Goal: Task Accomplishment & Management: Complete application form

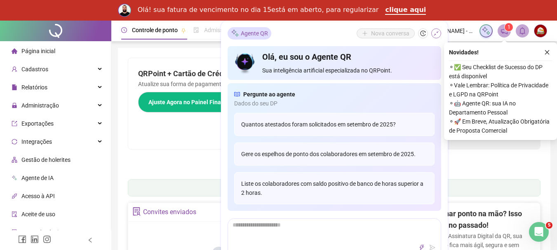
click at [438, 34] on icon "shrink" at bounding box center [436, 34] width 6 height 6
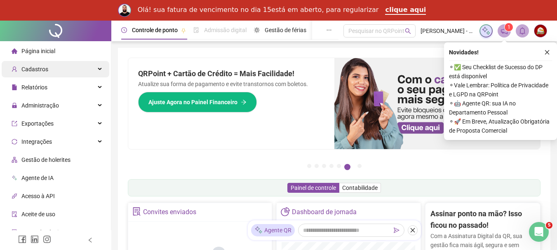
click at [95, 69] on div "Cadastros" at bounding box center [56, 69] width 108 height 16
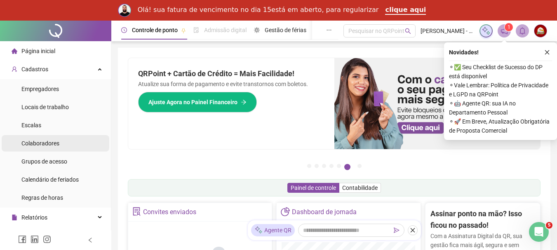
click at [67, 142] on li "Colaboradores" at bounding box center [56, 143] width 108 height 16
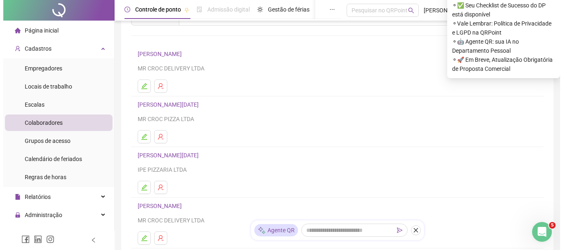
scroll to position [165, 0]
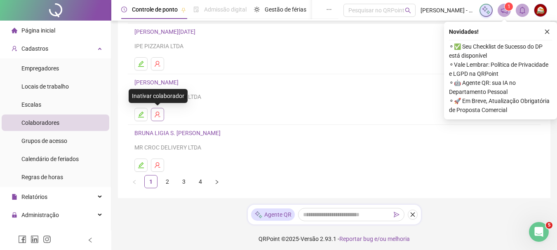
click at [158, 115] on icon "user-delete" at bounding box center [157, 114] width 7 height 7
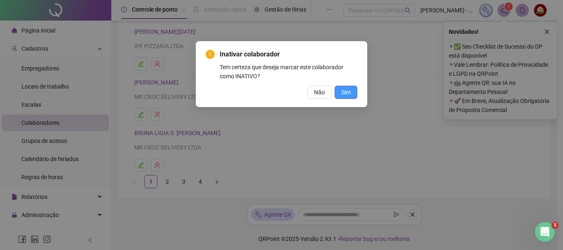
click at [344, 92] on span "Sim" at bounding box center [345, 92] width 9 height 9
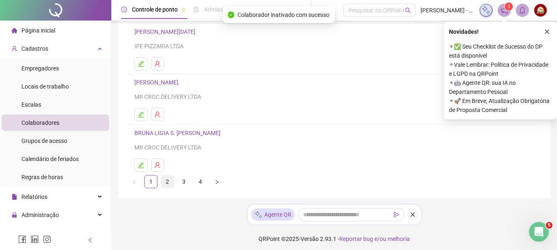
click at [167, 184] on link "2" at bounding box center [167, 182] width 12 height 12
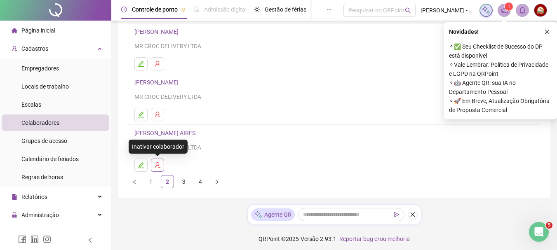
click at [159, 165] on icon "user-delete" at bounding box center [157, 165] width 7 height 7
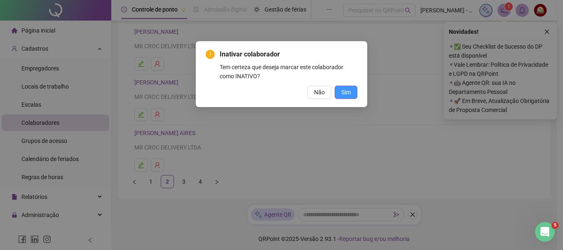
click at [343, 93] on span "Sim" at bounding box center [345, 92] width 9 height 9
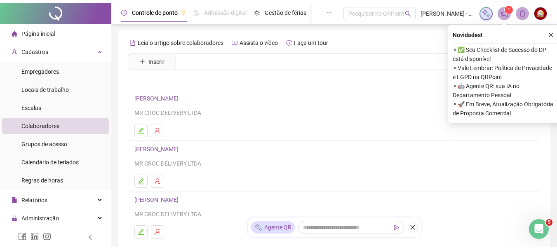
scroll to position [168, 0]
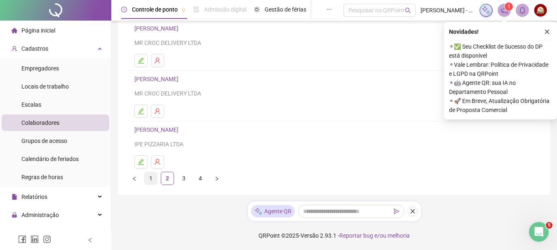
click at [148, 179] on link "1" at bounding box center [151, 178] width 12 height 12
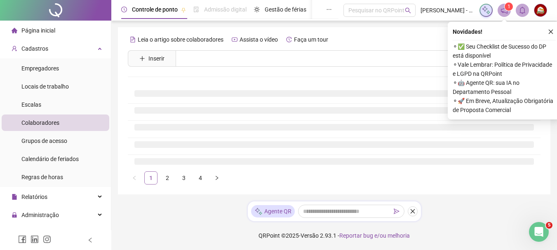
scroll to position [0, 0]
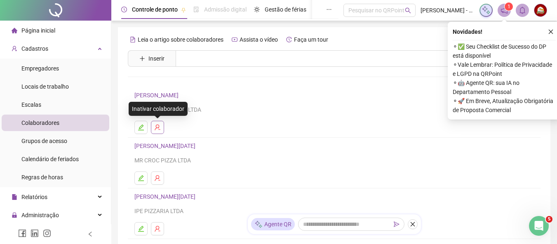
click at [159, 128] on icon "user-delete" at bounding box center [157, 127] width 7 height 7
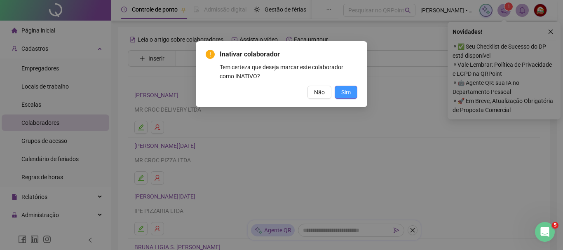
click at [350, 94] on span "Sim" at bounding box center [345, 92] width 9 height 9
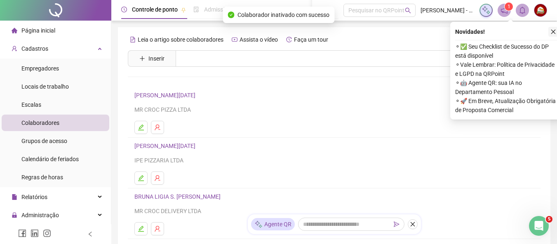
click at [553, 33] on icon "close" at bounding box center [553, 32] width 6 height 6
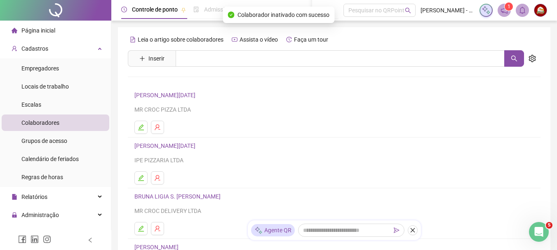
scroll to position [124, 0]
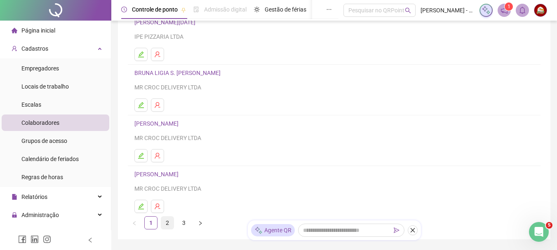
click at [164, 221] on link "2" at bounding box center [167, 223] width 12 height 12
click at [182, 226] on link "3" at bounding box center [184, 223] width 12 height 12
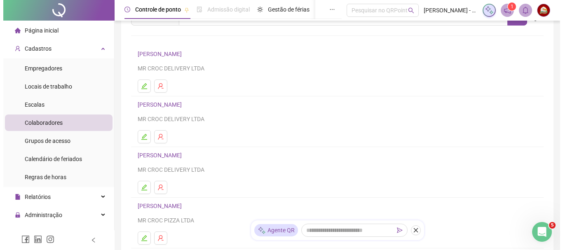
scroll to position [82, 0]
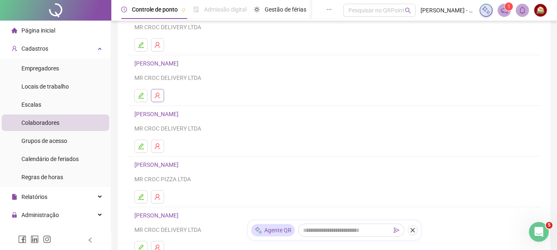
click at [156, 97] on icon "user-delete" at bounding box center [157, 95] width 7 height 7
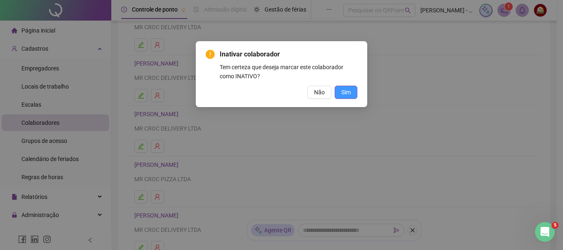
click at [343, 93] on span "Sim" at bounding box center [345, 92] width 9 height 9
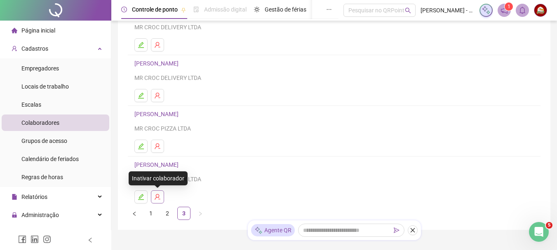
click at [159, 196] on icon "user-delete" at bounding box center [157, 197] width 5 height 6
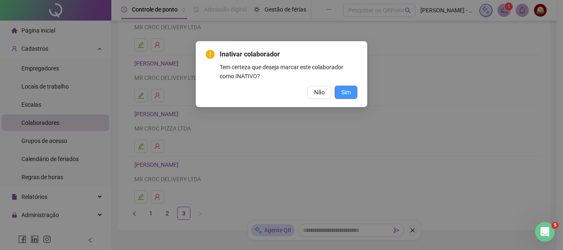
click at [345, 93] on span "Sim" at bounding box center [345, 92] width 9 height 9
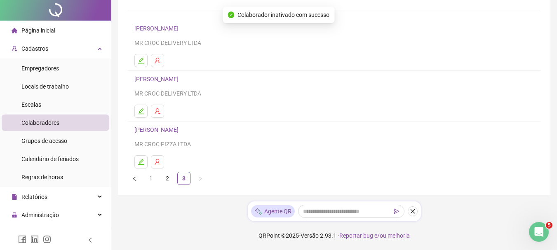
scroll to position [0, 0]
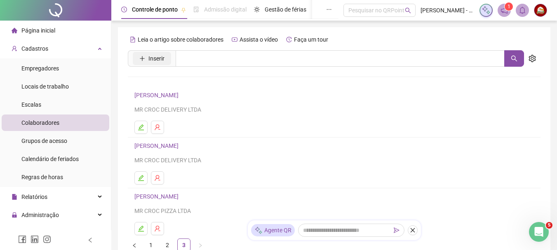
click at [158, 57] on span "Inserir" at bounding box center [156, 58] width 16 height 9
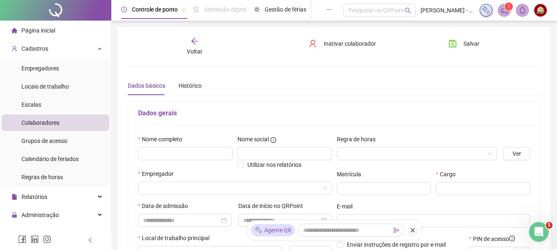
type input "*****"
click at [177, 152] on input "text" at bounding box center [185, 153] width 94 height 13
type input "**********"
click at [157, 190] on input "search" at bounding box center [231, 188] width 176 height 12
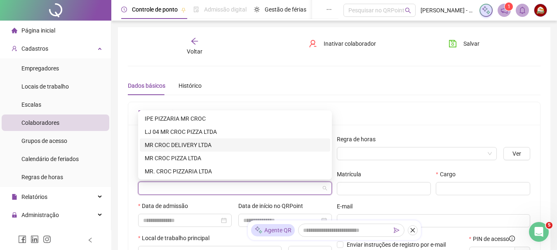
click at [170, 148] on div "MR CROC DELIVERY LTDA" at bounding box center [235, 145] width 181 height 9
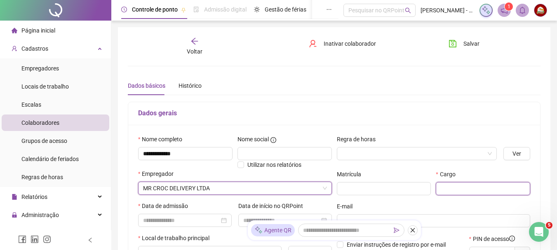
click at [481, 185] on input "text" at bounding box center [483, 188] width 94 height 13
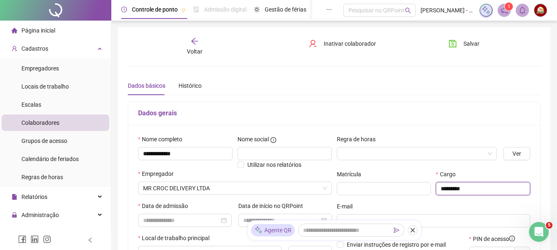
scroll to position [82, 0]
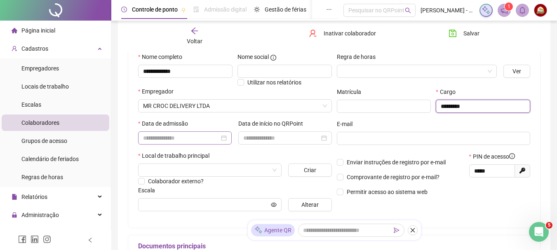
type input "*********"
click at [167, 137] on input at bounding box center [181, 138] width 76 height 9
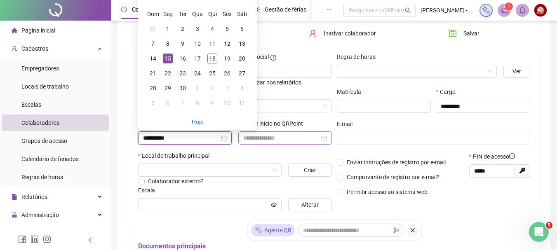
click at [262, 132] on div at bounding box center [285, 138] width 94 height 13
type input "**********"
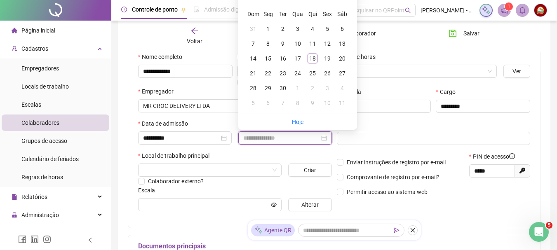
click at [261, 138] on input at bounding box center [281, 138] width 76 height 9
type input "**********"
click at [268, 57] on div "15" at bounding box center [268, 59] width 10 height 10
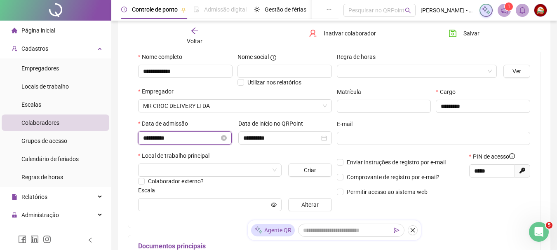
click at [149, 137] on input "**********" at bounding box center [181, 138] width 76 height 9
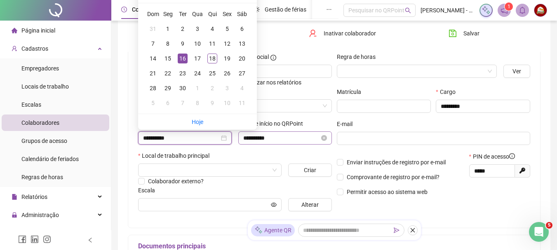
type input "**********"
click at [254, 137] on input "**********" at bounding box center [281, 138] width 76 height 9
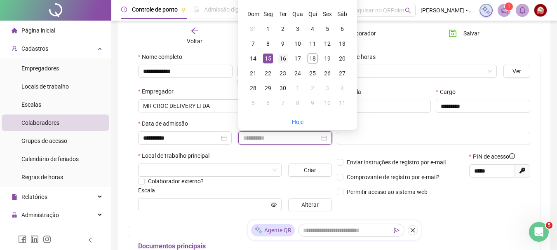
type input "**********"
click at [283, 59] on div "16" at bounding box center [283, 59] width 10 height 10
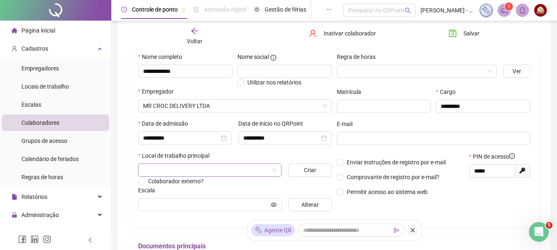
click at [187, 169] on input "search" at bounding box center [206, 170] width 126 height 12
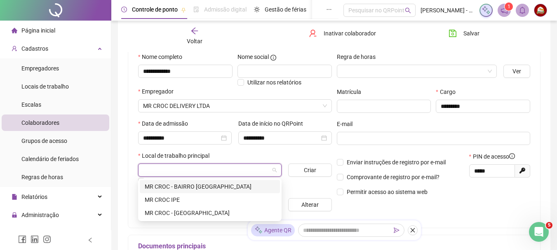
click at [192, 185] on div "MR CROC - BAIRRO [GEOGRAPHIC_DATA]" at bounding box center [210, 186] width 130 height 9
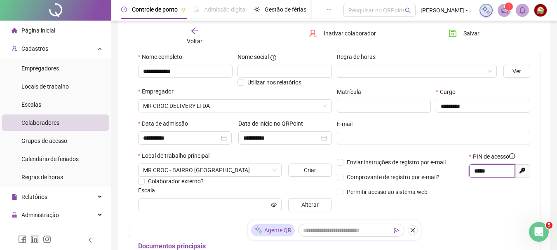
drag, startPoint x: 492, startPoint y: 172, endPoint x: 461, endPoint y: 170, distance: 30.6
click at [461, 170] on div "Enviar instruções de registro por e-mail Comprovante de registro por e-mail? Pe…" at bounding box center [433, 177] width 199 height 50
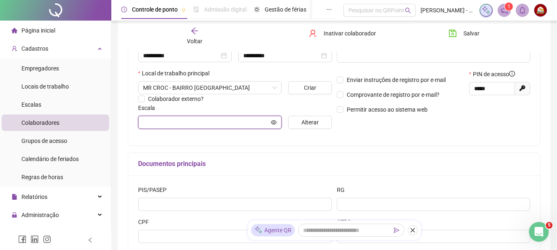
click at [273, 122] on icon "eye" at bounding box center [274, 122] width 6 height 4
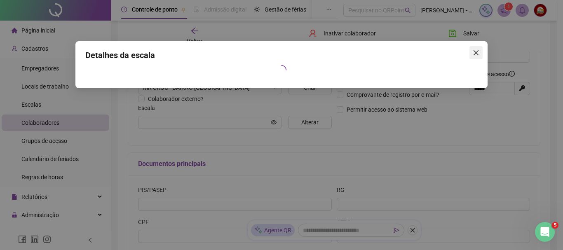
click at [477, 53] on icon "close" at bounding box center [476, 52] width 5 height 5
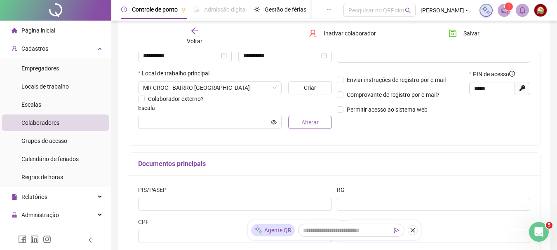
click at [308, 122] on span "Alterar" at bounding box center [309, 122] width 17 height 9
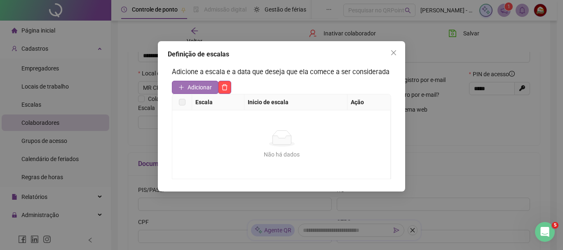
click at [200, 83] on span "Adicionar" at bounding box center [200, 87] width 24 height 9
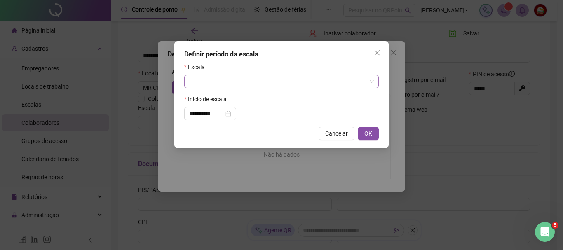
click at [209, 78] on input "search" at bounding box center [277, 81] width 177 height 12
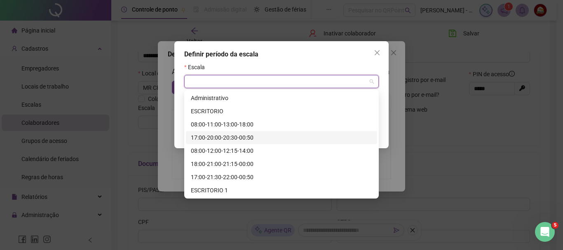
click at [229, 138] on div "17:00-20:00-20:30-00:50" at bounding box center [281, 137] width 181 height 9
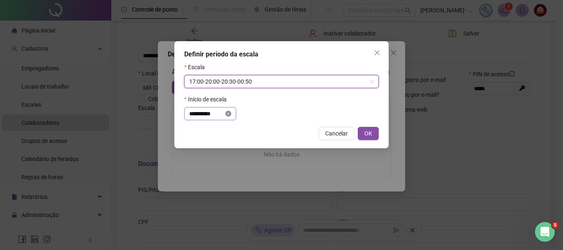
click at [231, 113] on icon "close-circle" at bounding box center [229, 114] width 6 height 6
click at [215, 113] on input at bounding box center [206, 113] width 35 height 9
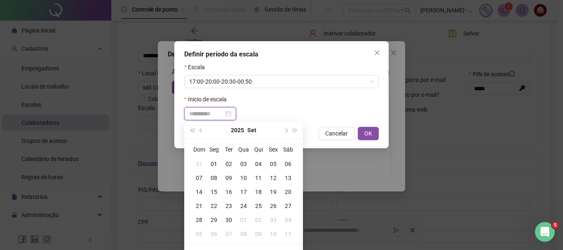
type input "**********"
click at [231, 192] on div "16" at bounding box center [228, 192] width 15 height 9
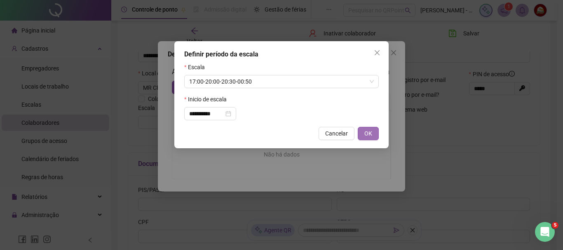
click at [373, 131] on button "OK" at bounding box center [368, 133] width 21 height 13
type input "**********"
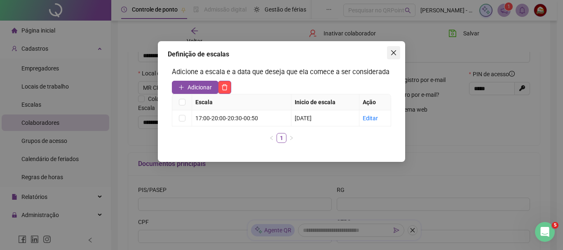
click at [398, 53] on span "Close" at bounding box center [393, 52] width 13 height 7
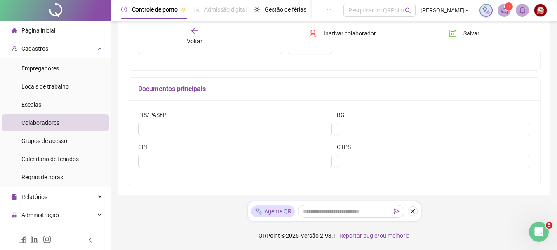
scroll to position [75, 0]
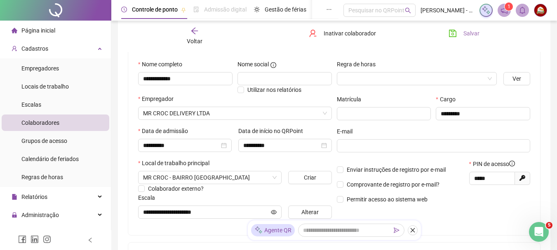
click at [466, 29] on span "Salvar" at bounding box center [471, 33] width 16 height 9
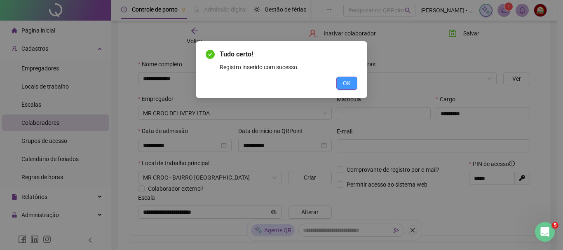
click at [346, 81] on span "OK" at bounding box center [347, 83] width 8 height 9
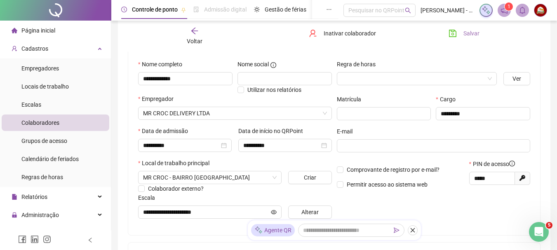
click at [469, 32] on span "Salvar" at bounding box center [471, 33] width 16 height 9
